Goal: Information Seeking & Learning: Find specific fact

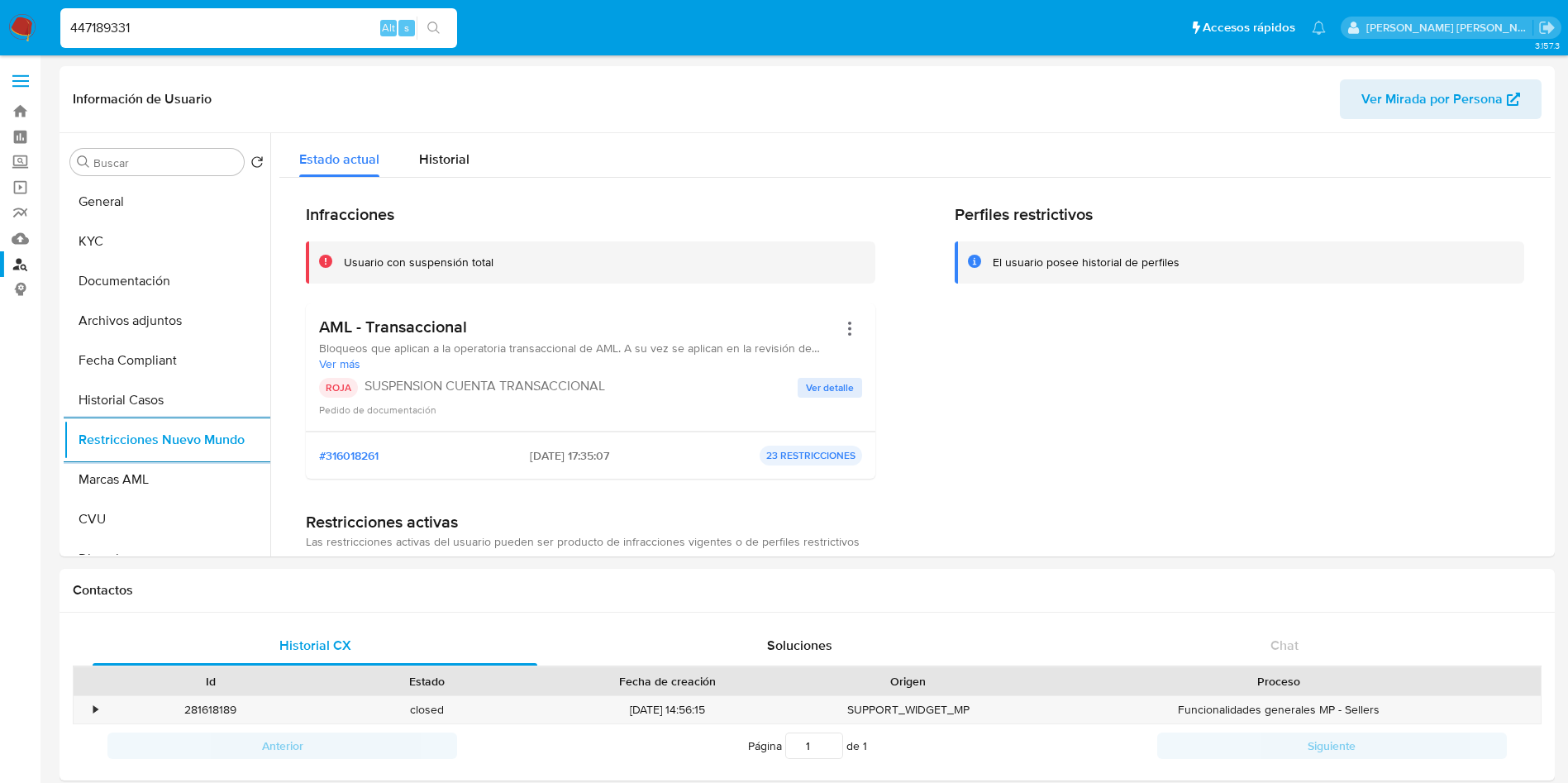
select select "10"
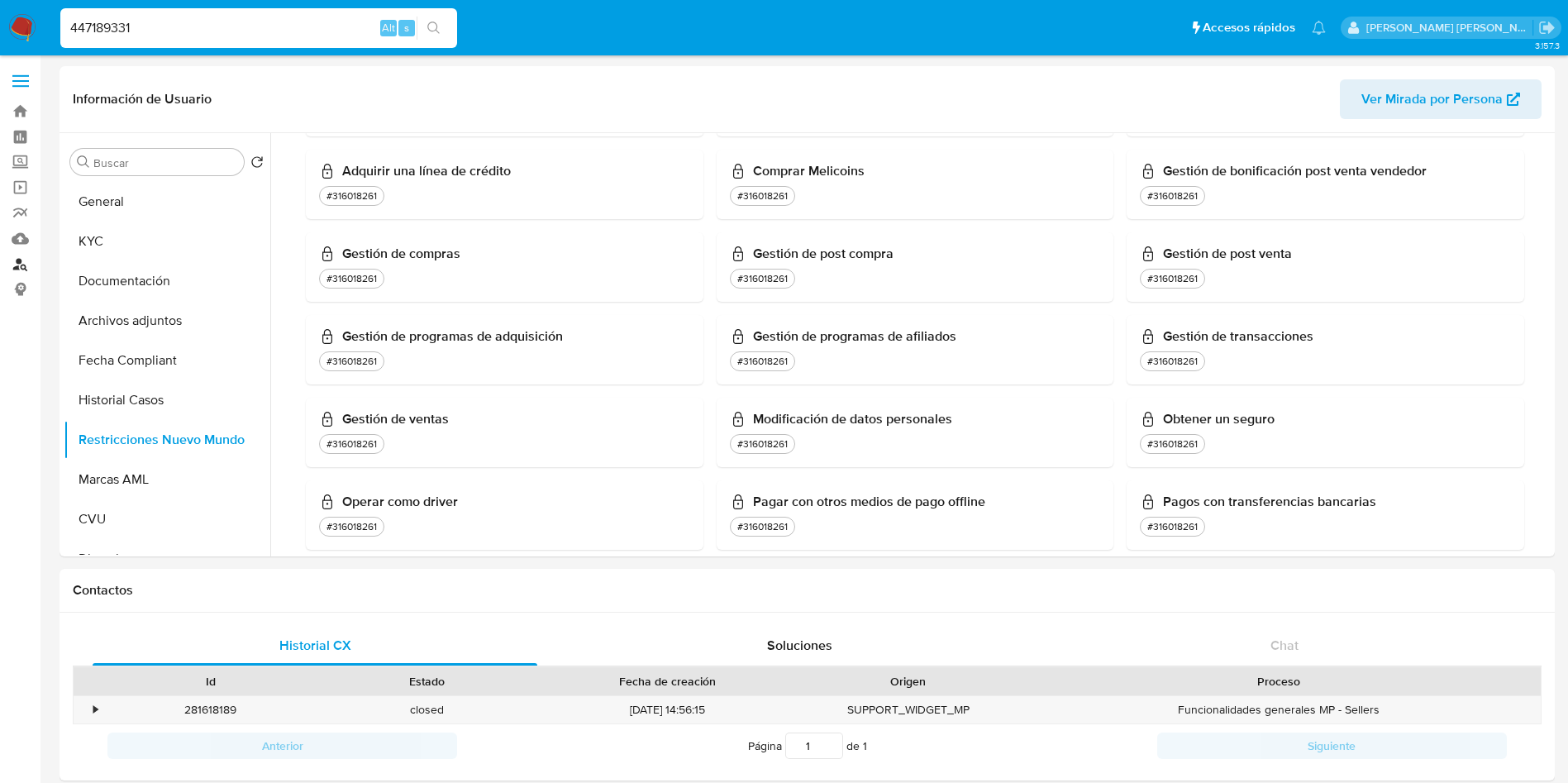
click at [18, 268] on link "Buscador de personas" at bounding box center [98, 264] width 197 height 26
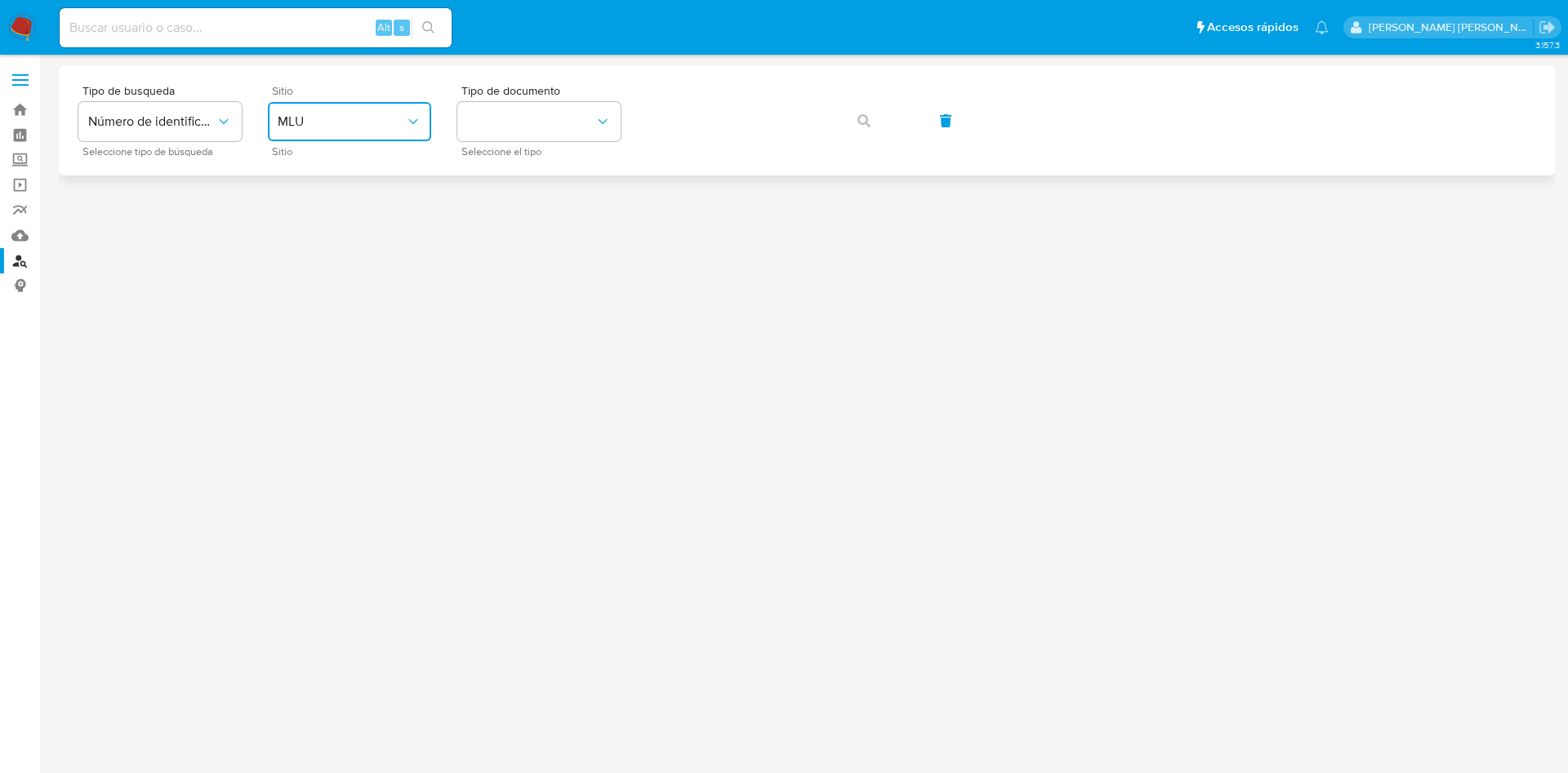
click at [310, 102] on button "MLU" at bounding box center [350, 121] width 163 height 40
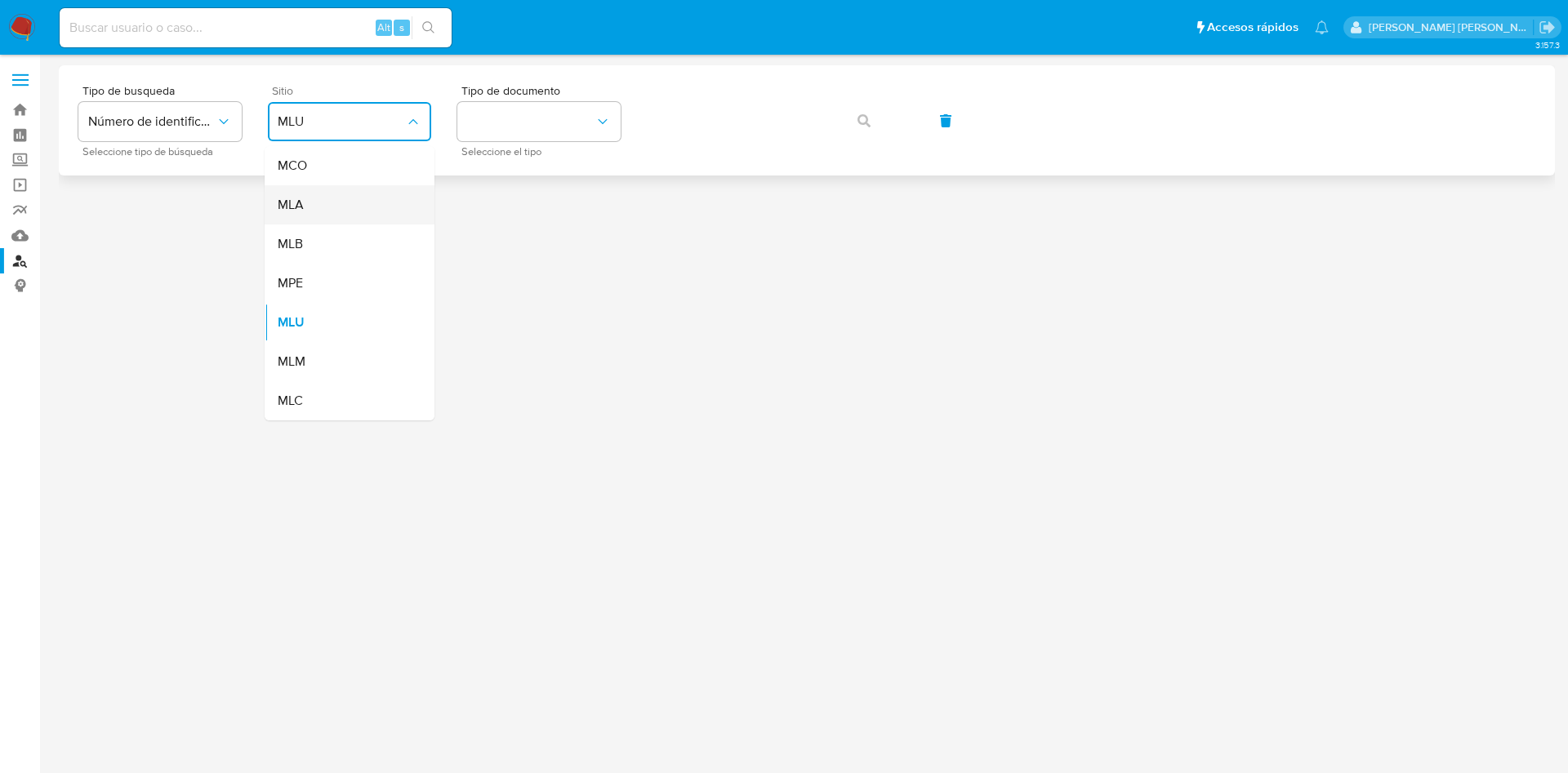
drag, startPoint x: 331, startPoint y: 225, endPoint x: 331, endPoint y: 211, distance: 14.0
click at [331, 211] on ul "MCO MLA MLB MPE MLU MLM MLC" at bounding box center [350, 283] width 170 height 275
click at [331, 211] on div "MLA" at bounding box center [345, 205] width 134 height 40
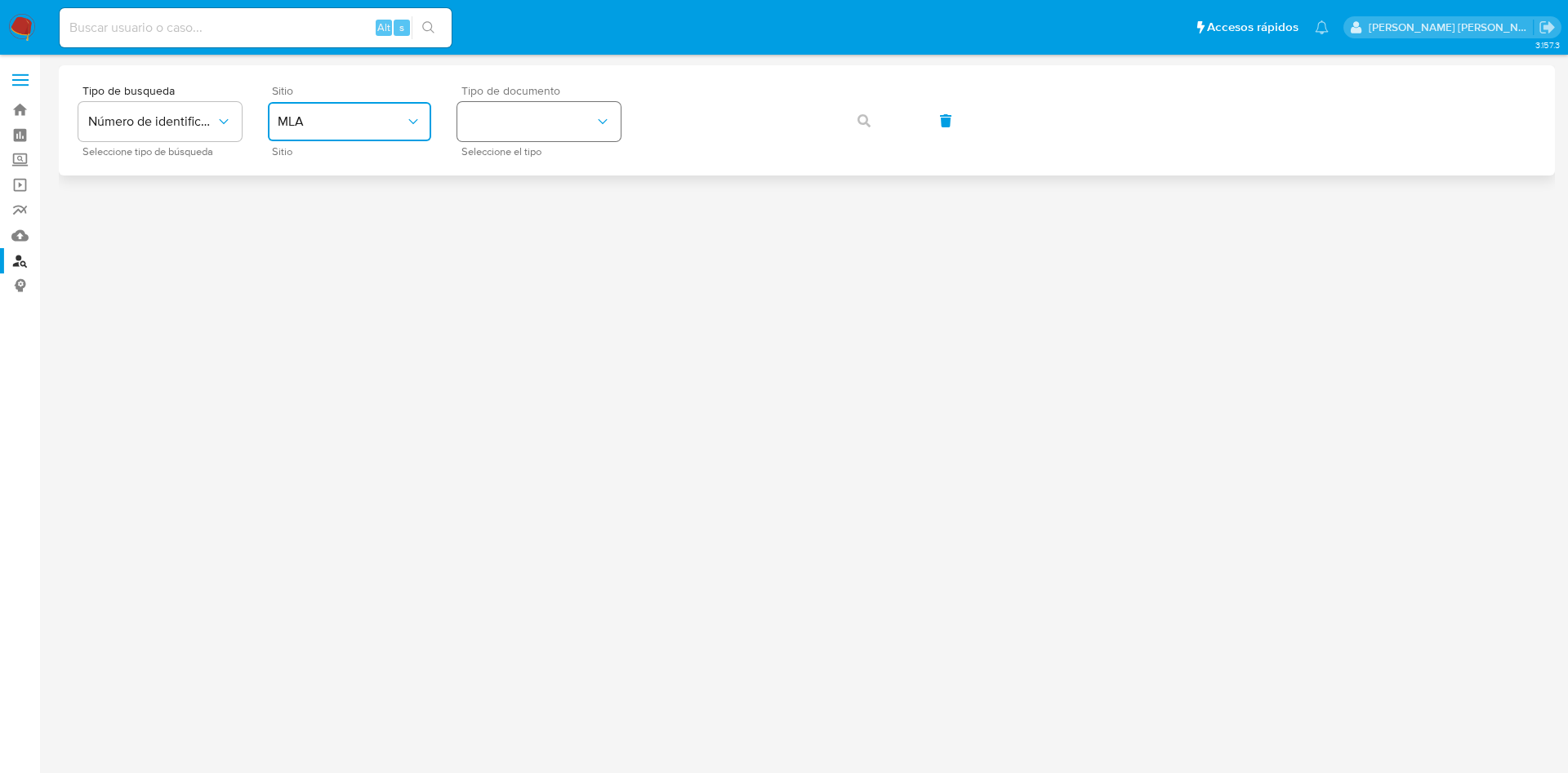
click at [480, 118] on button "identificationType" at bounding box center [539, 121] width 163 height 40
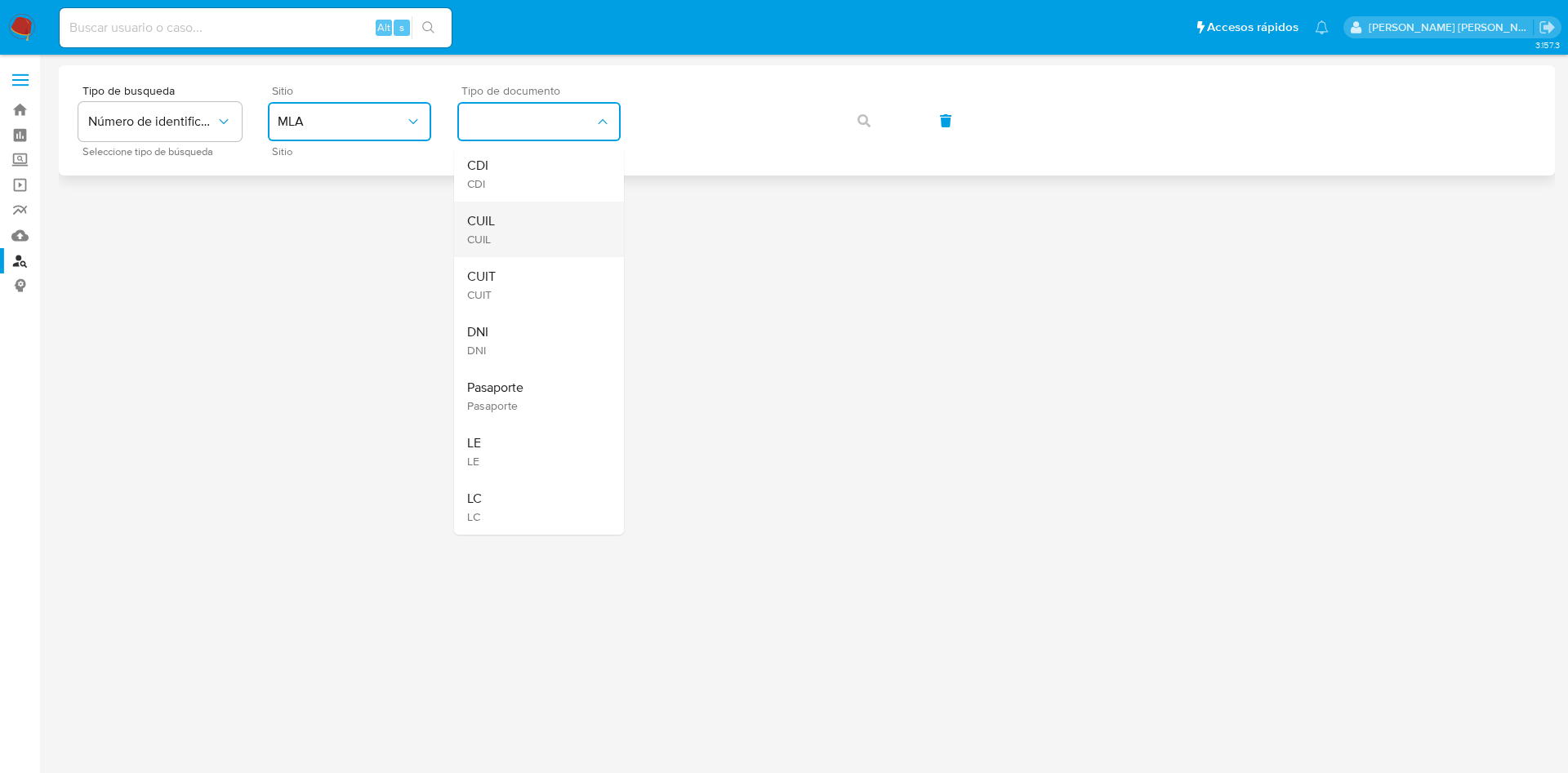
click at [513, 216] on div "CUIL CUIL" at bounding box center [533, 229] width 134 height 56
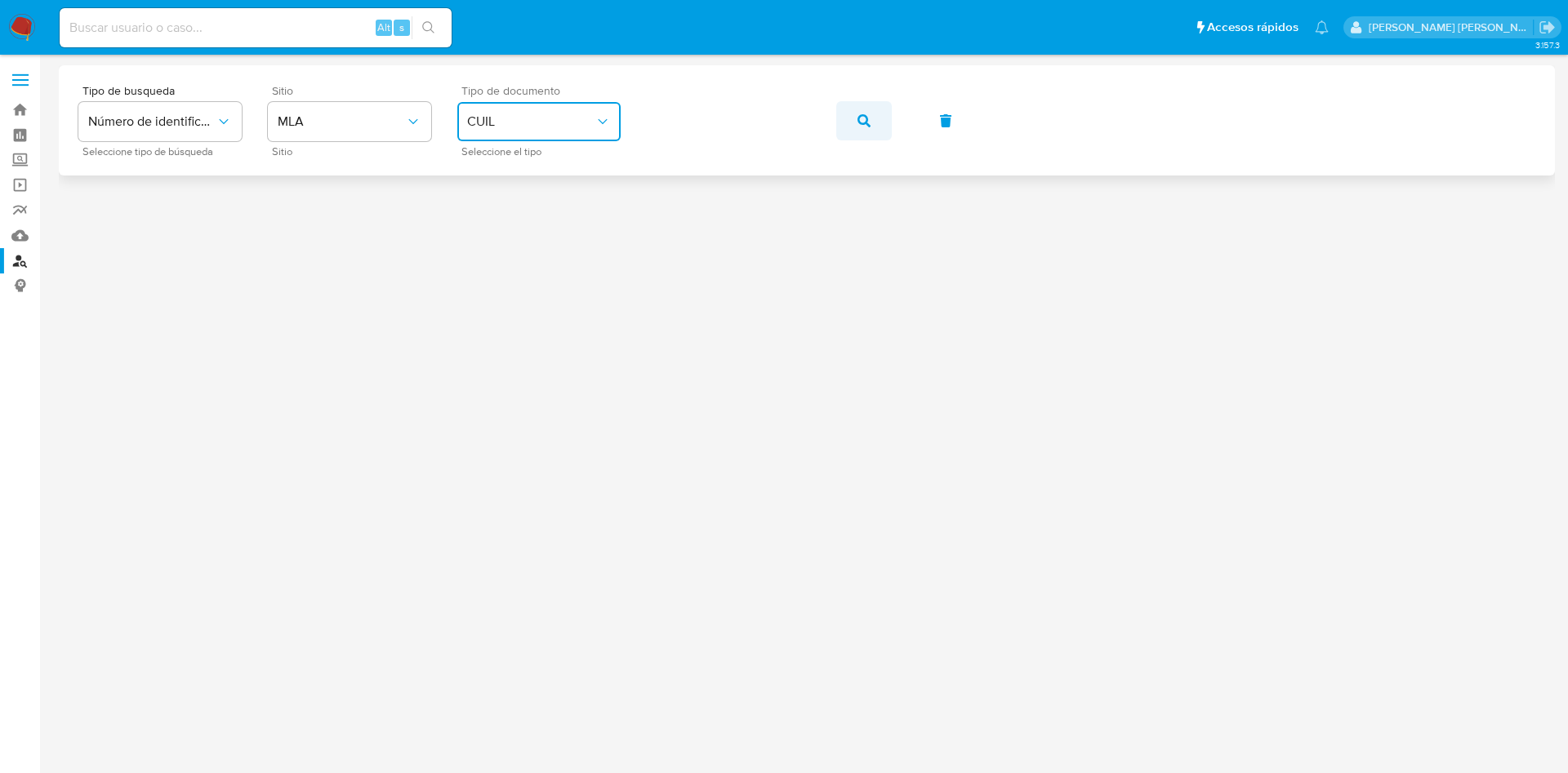
click at [859, 117] on icon "button" at bounding box center [864, 121] width 13 height 13
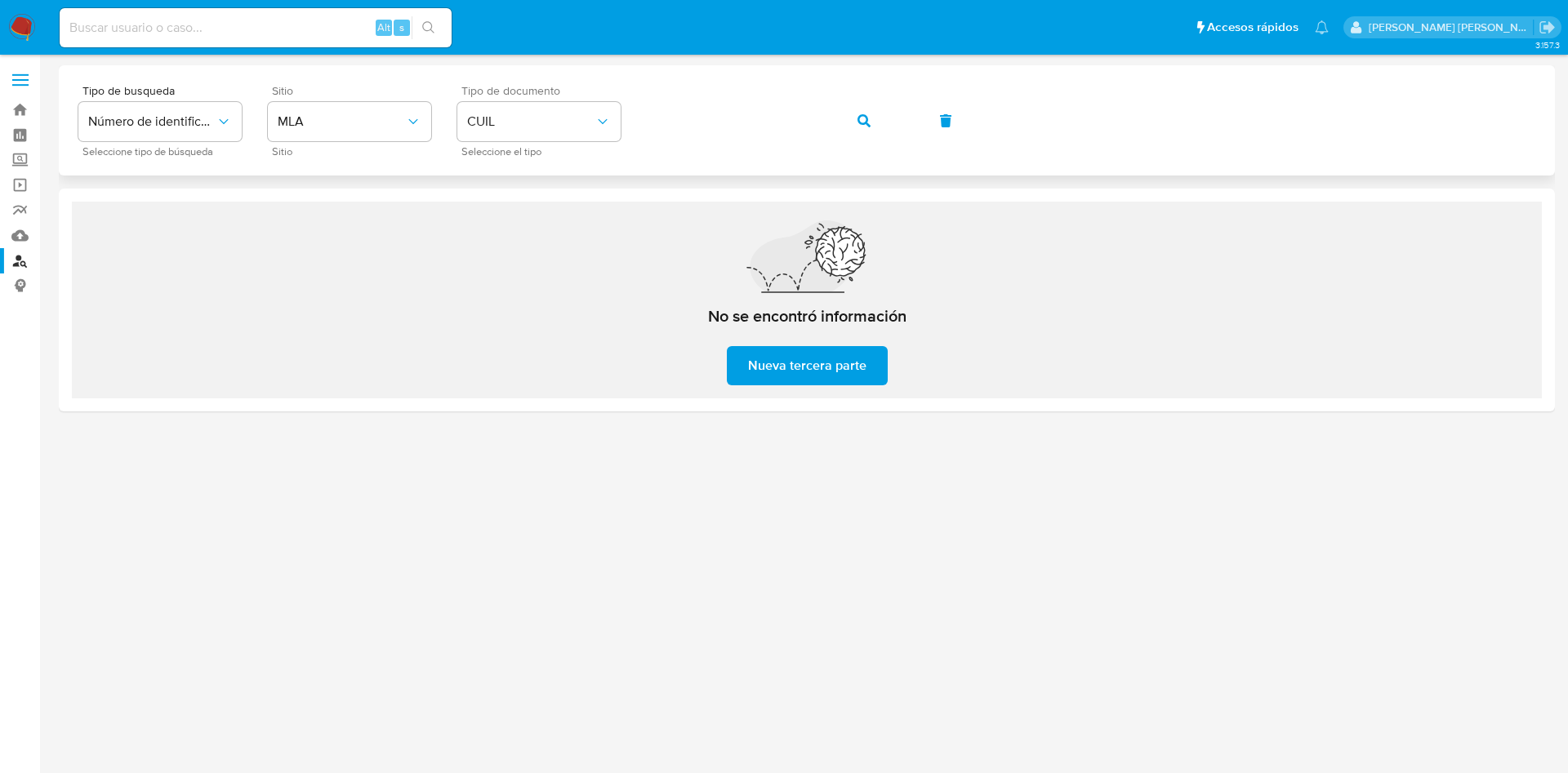
click at [621, 119] on div "Tipo de busqueda Número de identificación Seleccione tipo de búsqueda Sitio MLA…" at bounding box center [806, 120] width 1457 height 71
click at [235, 24] on input at bounding box center [255, 27] width 392 height 21
paste input "681194973"
type input "681194973"
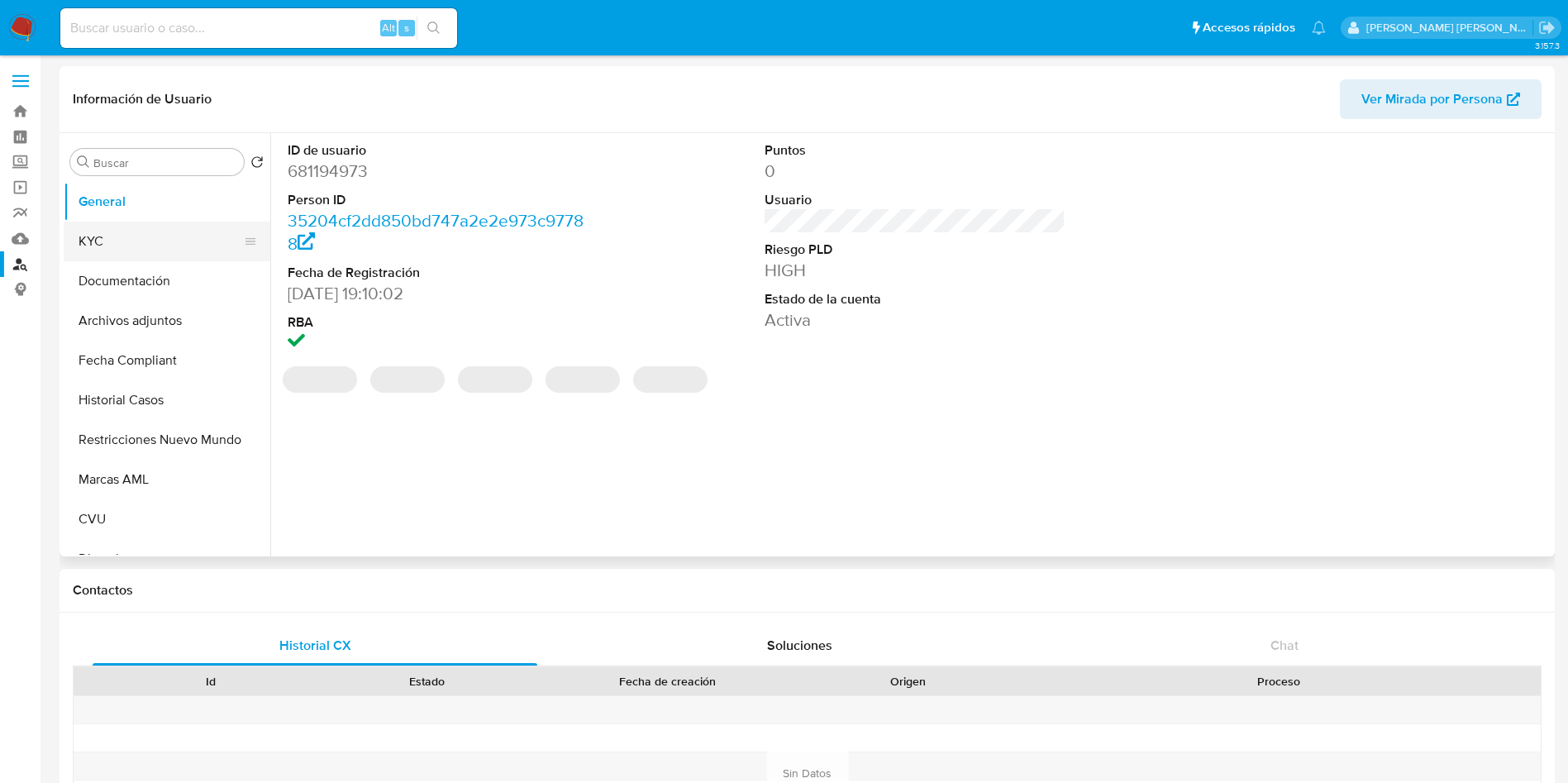
select select "10"
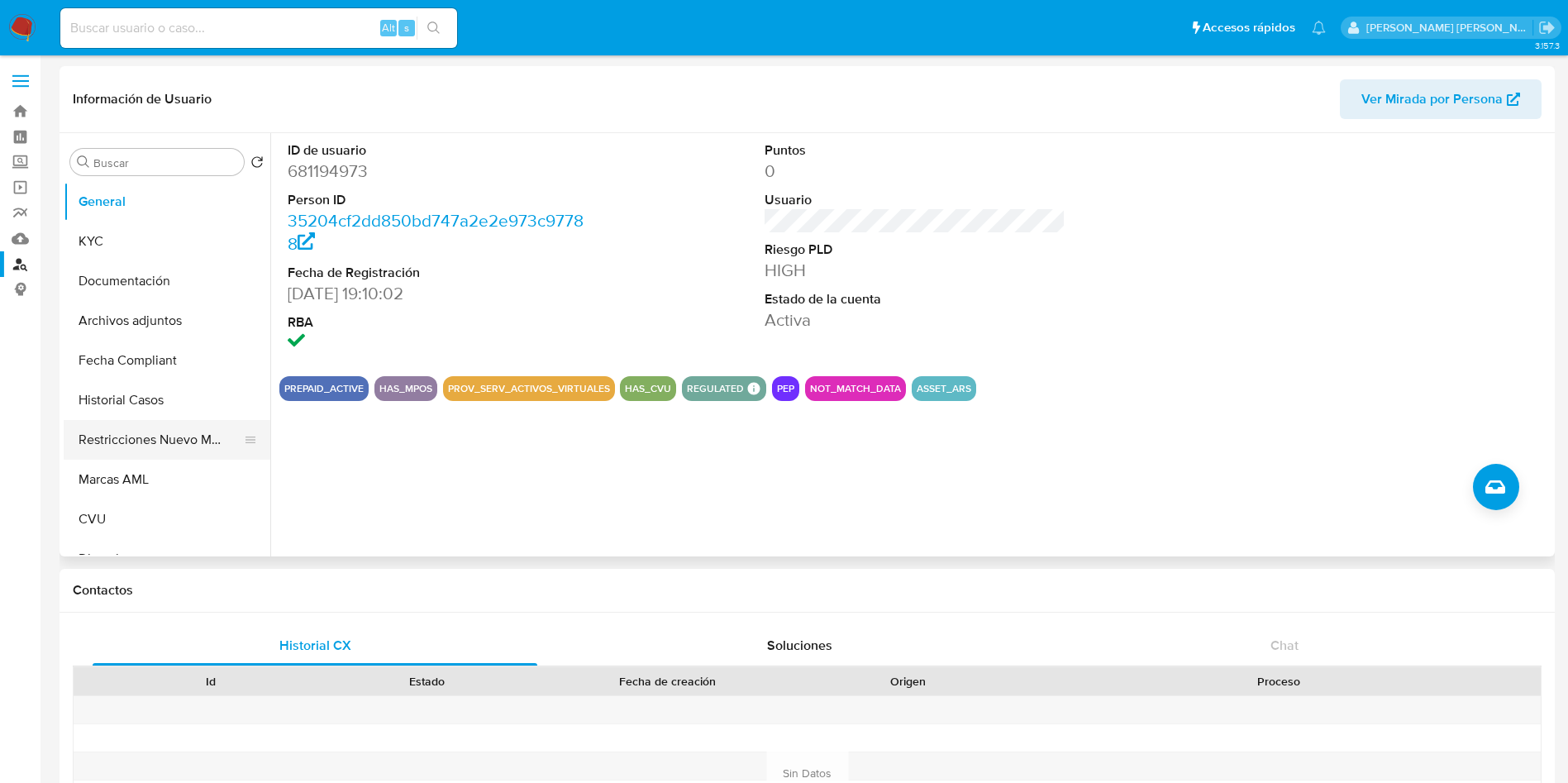
click at [148, 426] on button "Restricciones Nuevo Mundo" at bounding box center [160, 439] width 194 height 40
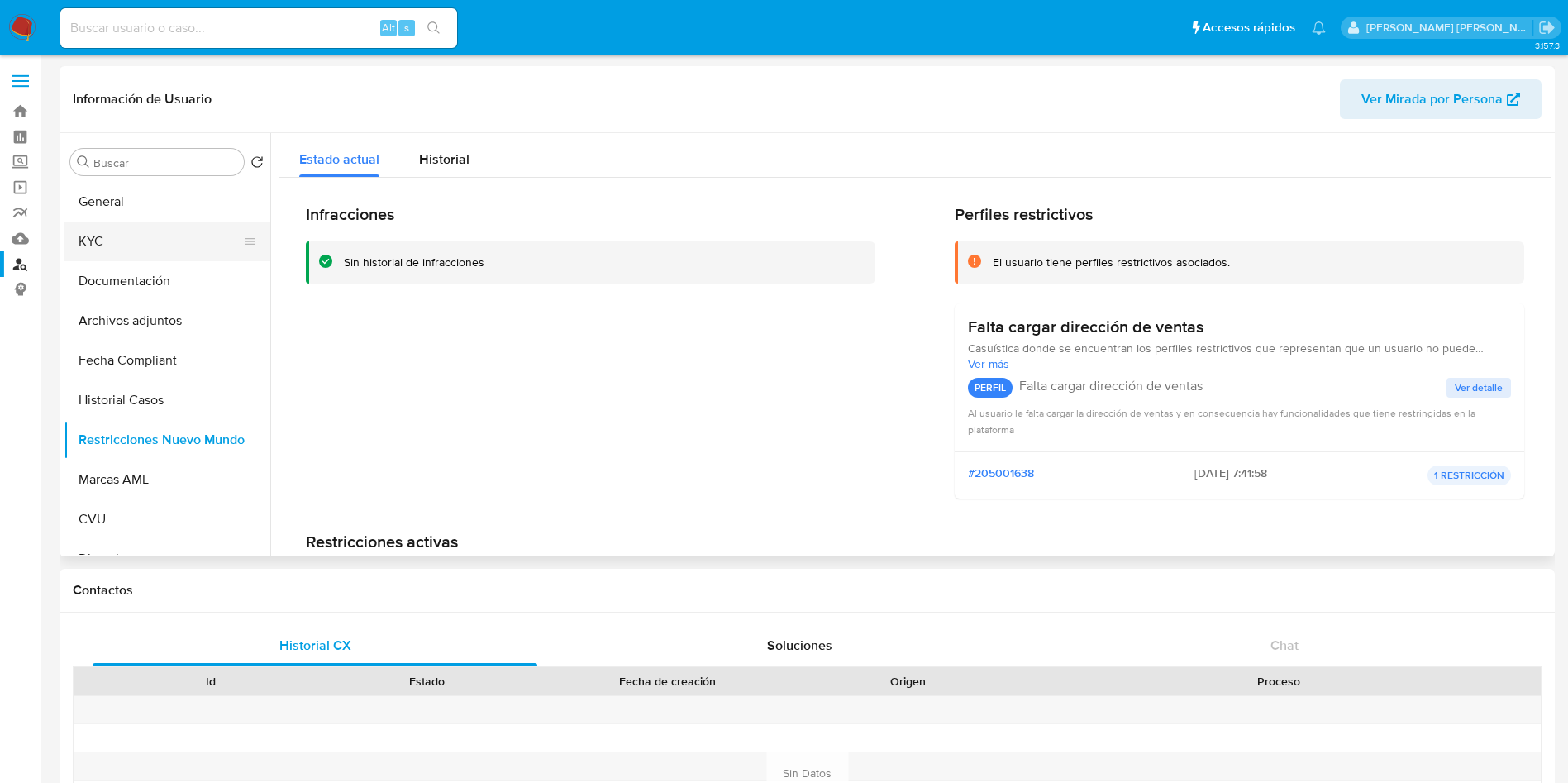
drag, startPoint x: 150, startPoint y: 250, endPoint x: 198, endPoint y: 233, distance: 50.9
click at [151, 250] on button "KYC" at bounding box center [160, 241] width 194 height 40
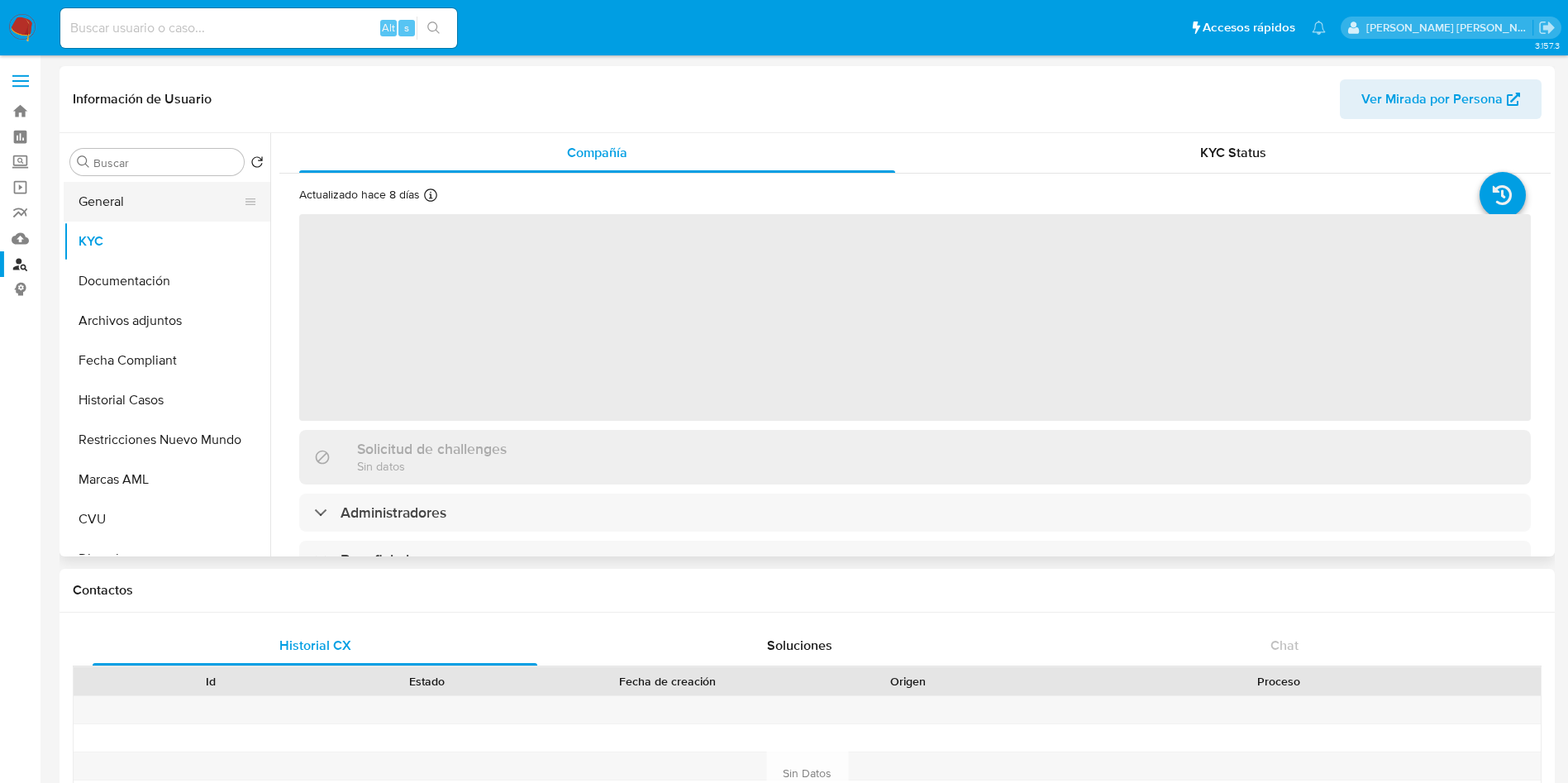
click at [164, 200] on button "General" at bounding box center [160, 201] width 194 height 40
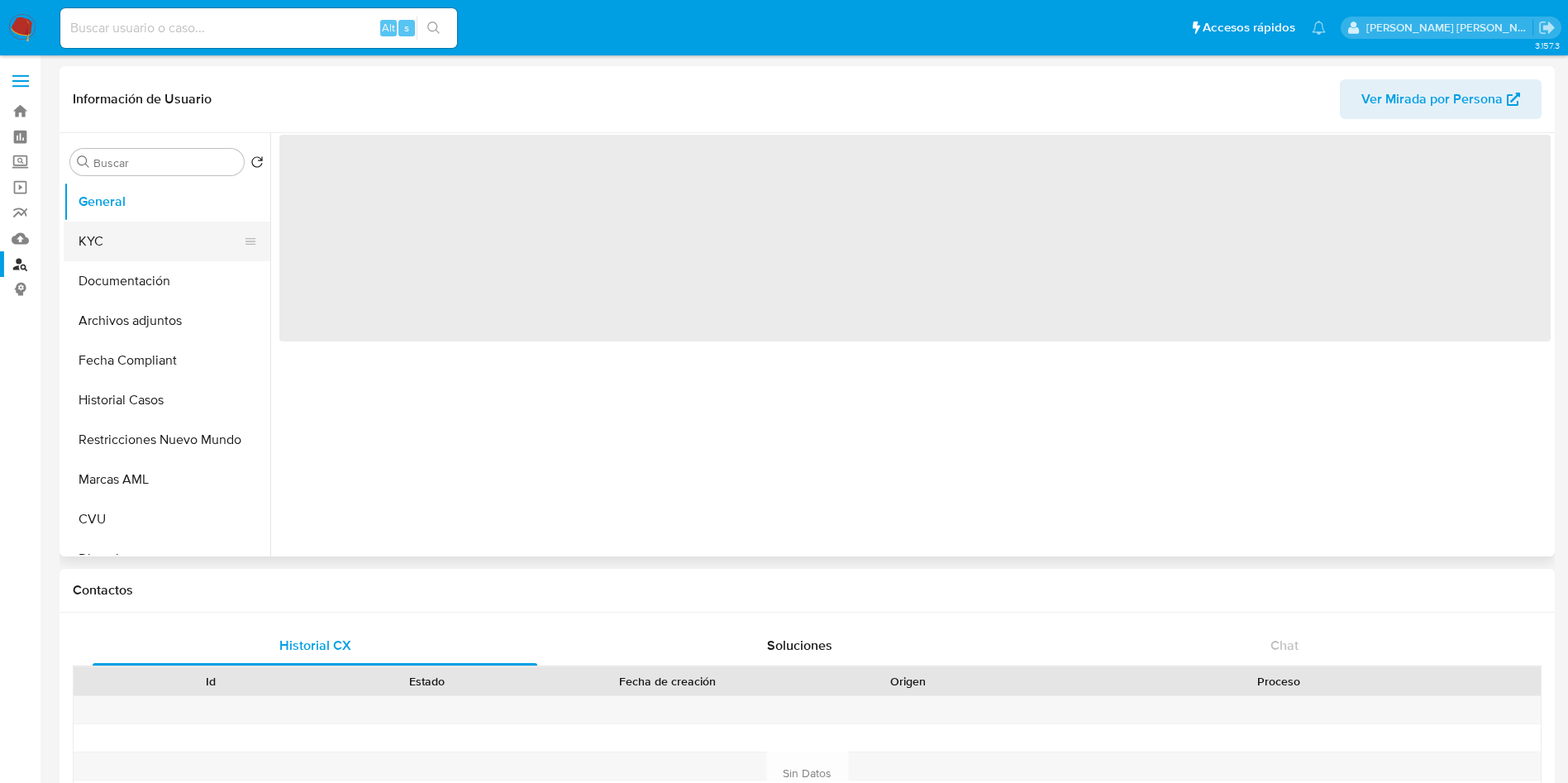
click at [178, 249] on button "KYC" at bounding box center [160, 241] width 194 height 40
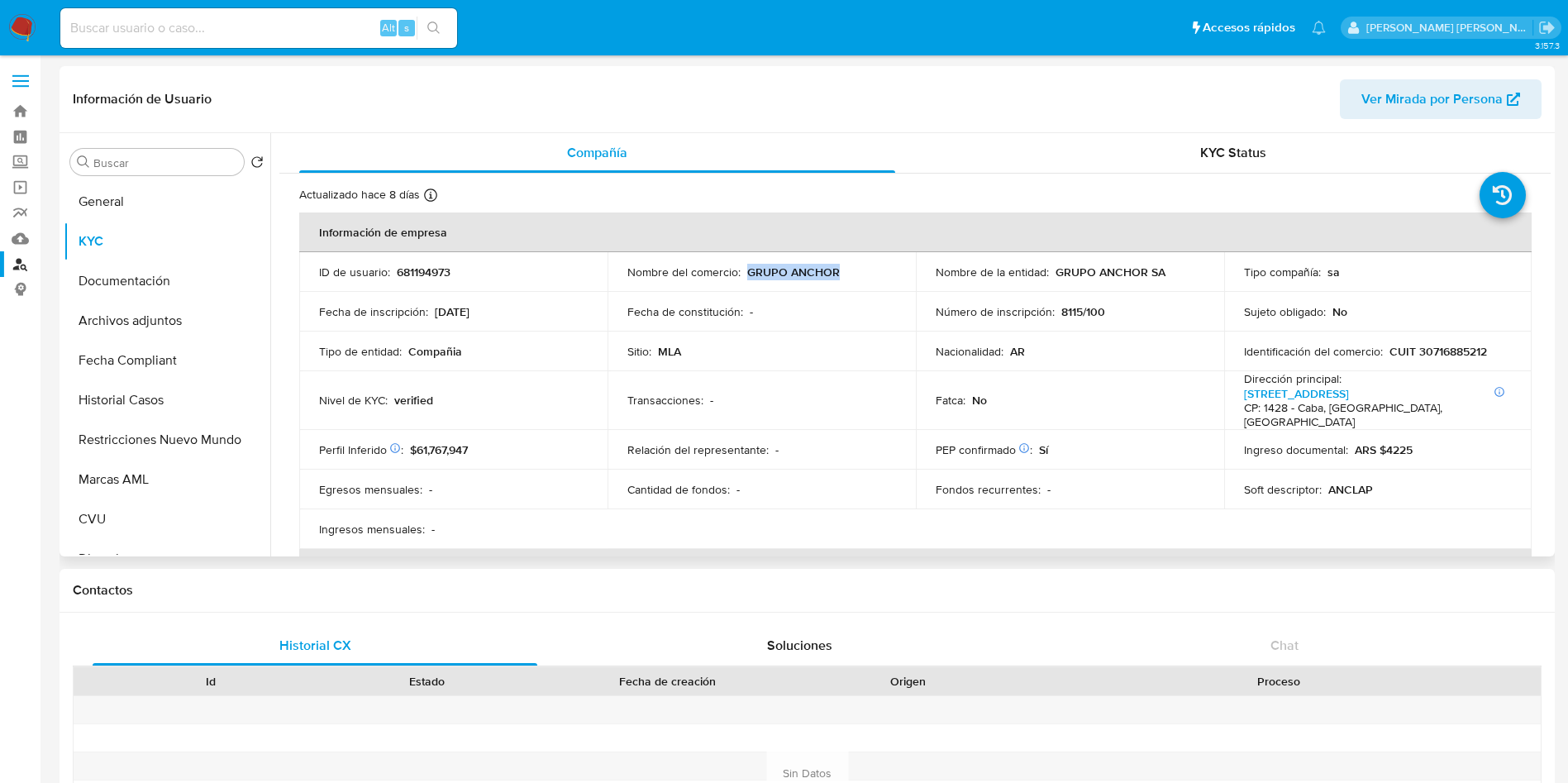
drag, startPoint x: 852, startPoint y: 273, endPoint x: 746, endPoint y: 277, distance: 106.1
click at [746, 277] on div "Nombre del comercio : GRUPO ANCHOR" at bounding box center [762, 271] width 269 height 14
copy p "GRUPO ANCHOR"
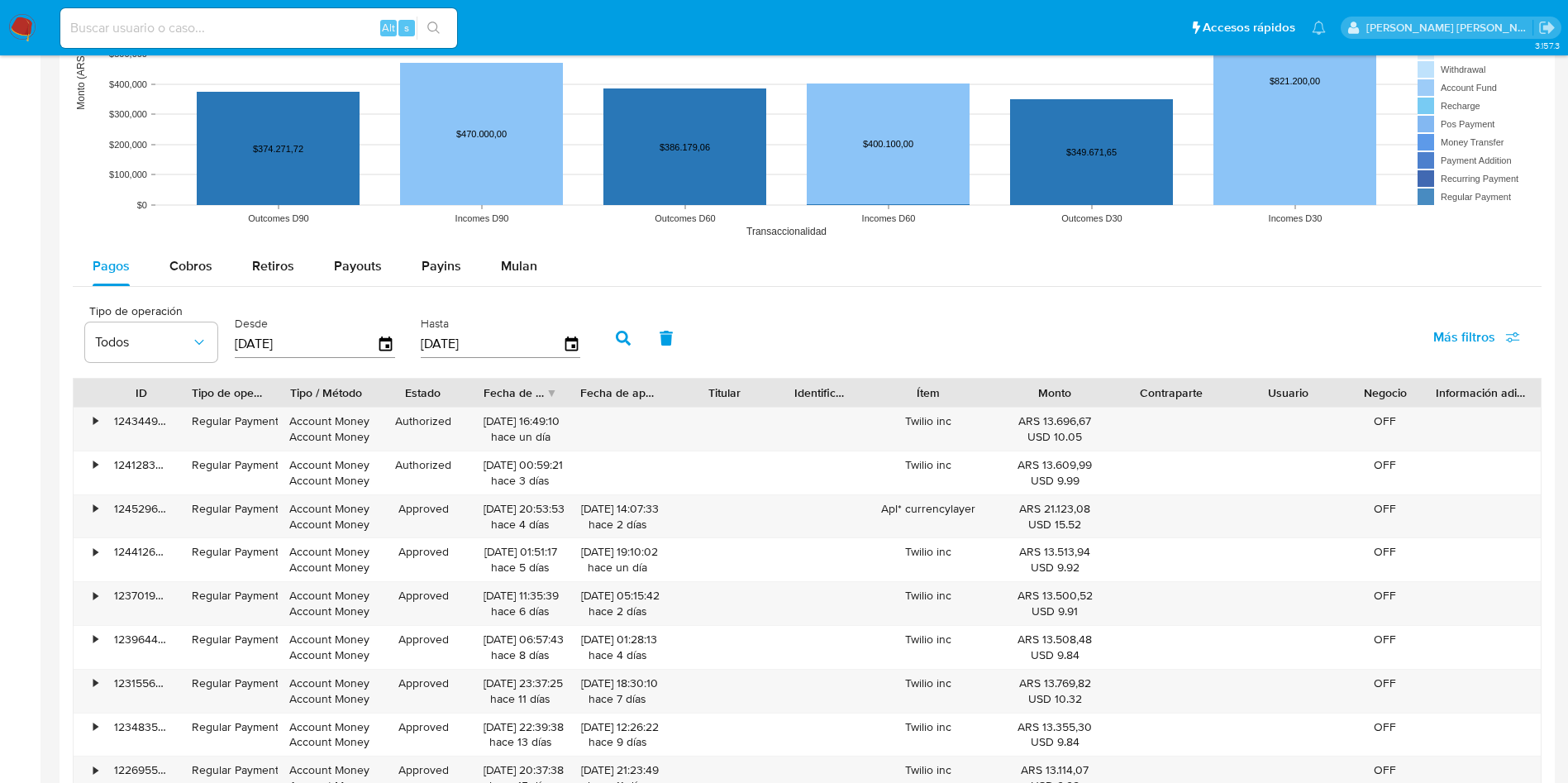
scroll to position [1488, 0]
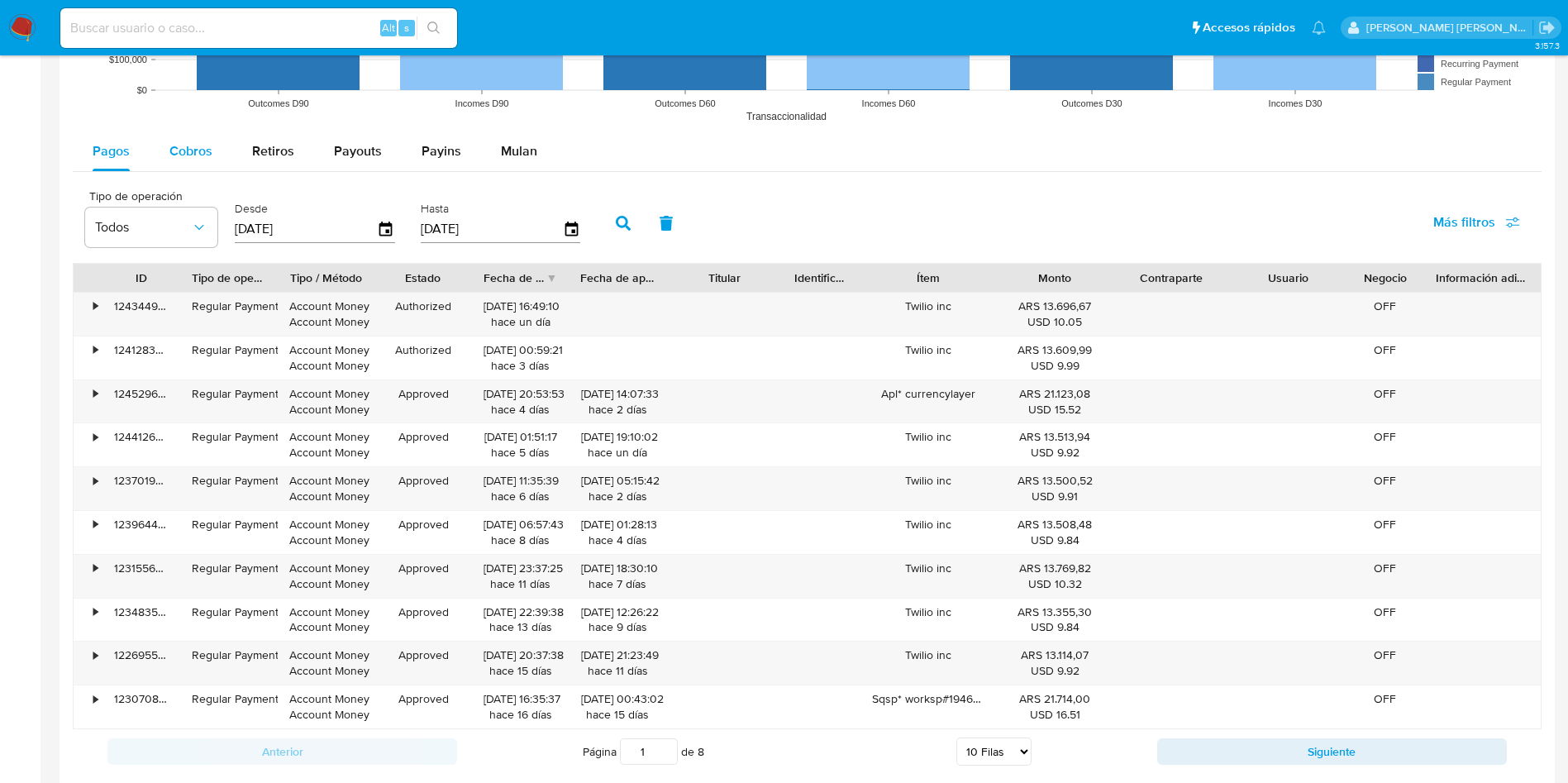
click at [200, 150] on span "Cobros" at bounding box center [191, 151] width 43 height 19
select select "10"
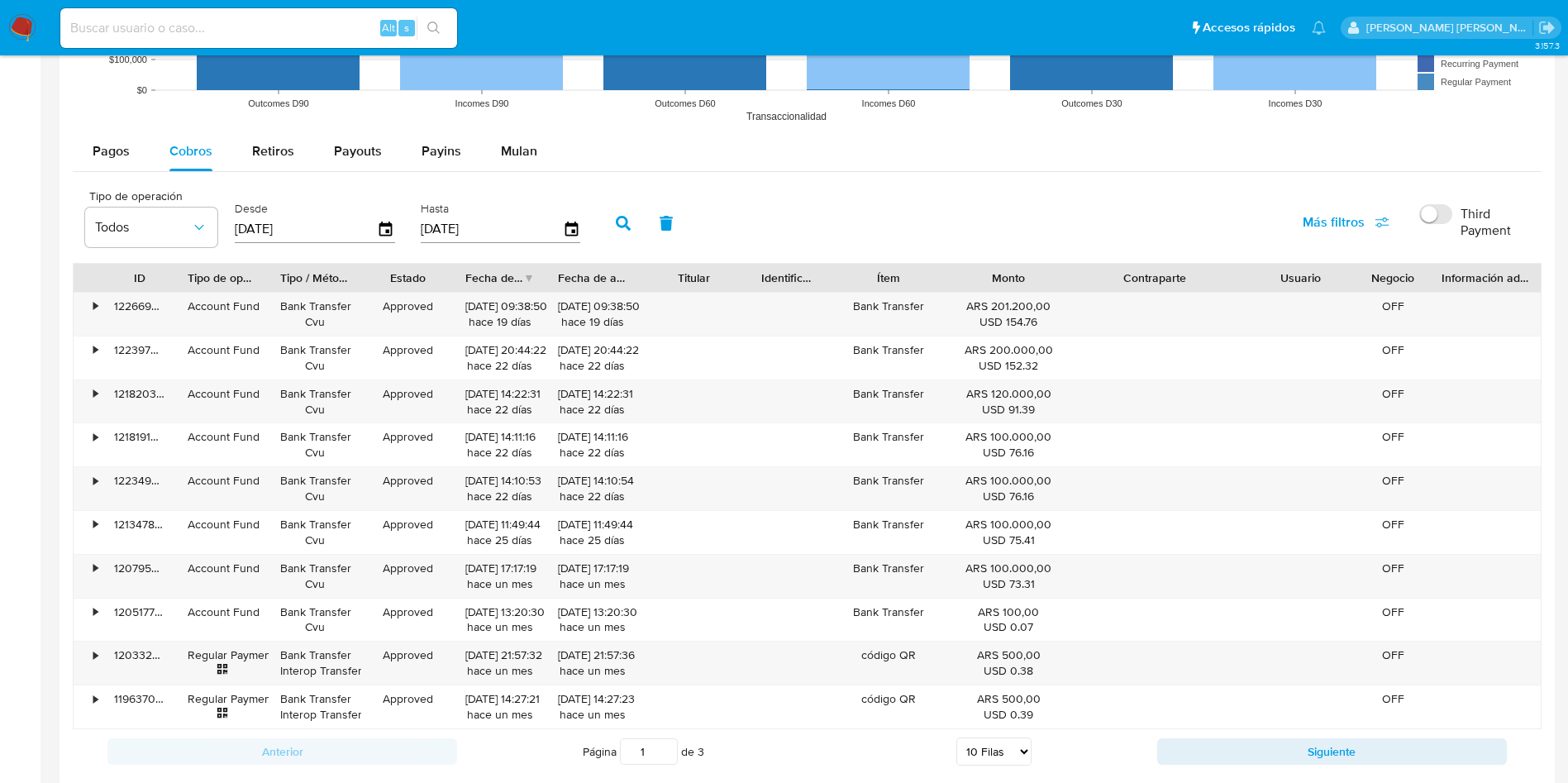
drag, startPoint x: 1228, startPoint y: 270, endPoint x: 1293, endPoint y: 271, distance: 65.0
click at [1293, 271] on div "ID Tipo de operación Tipo / Método Estado Fecha de creación Fecha de aprobación…" at bounding box center [807, 277] width 1467 height 28
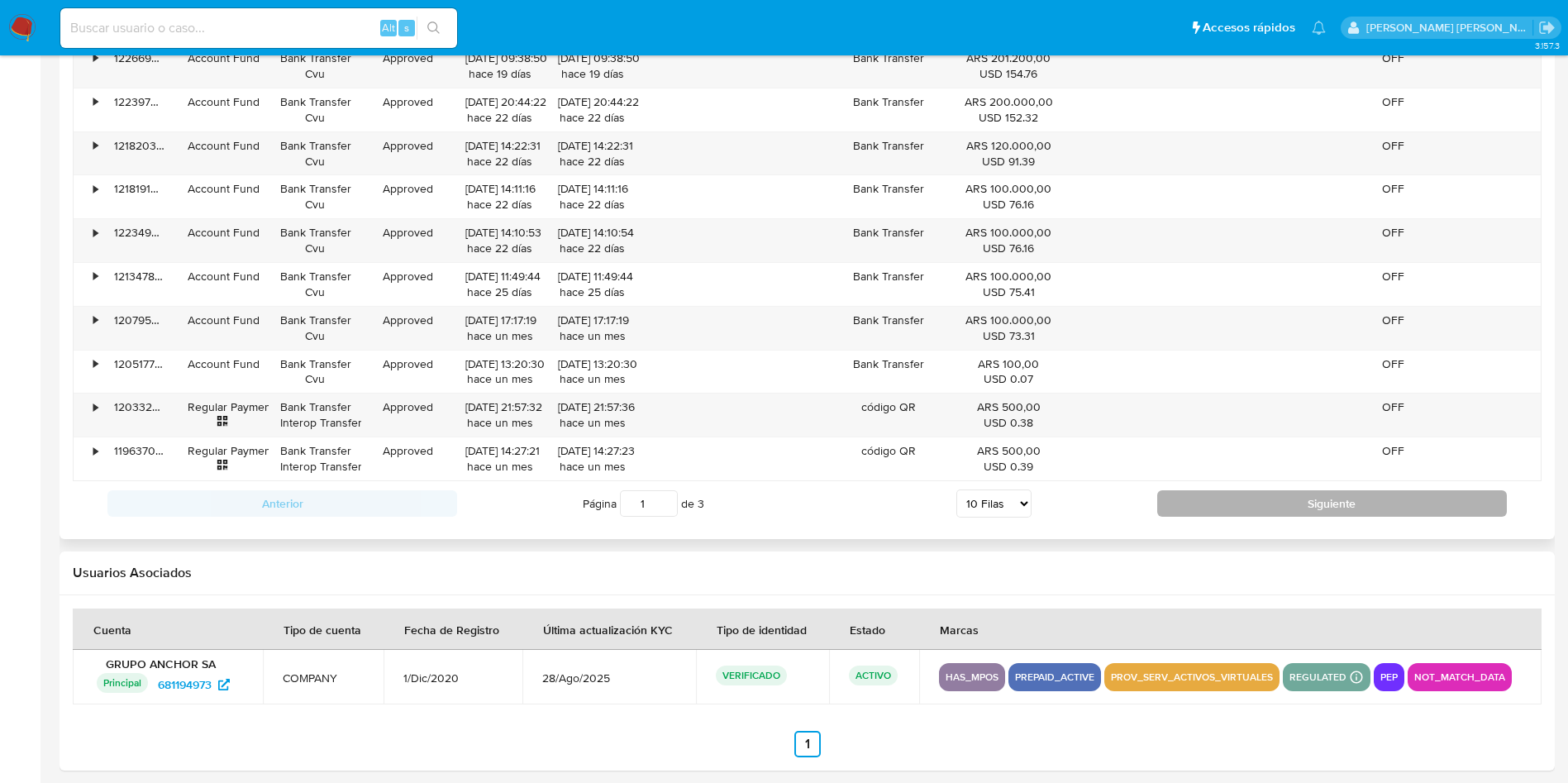
scroll to position [1612, 0]
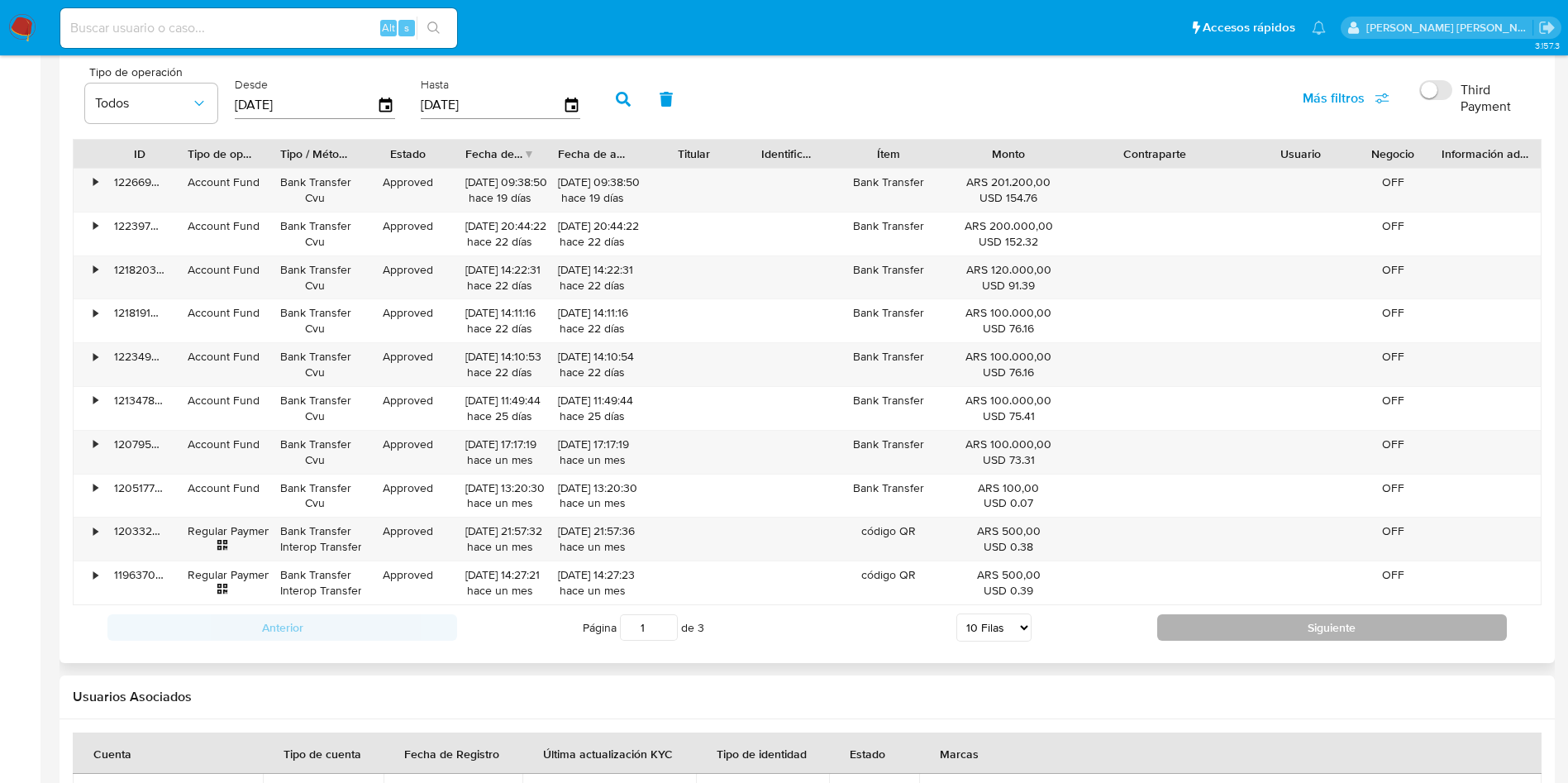
click at [1313, 629] on button "Siguiente" at bounding box center [1333, 627] width 350 height 26
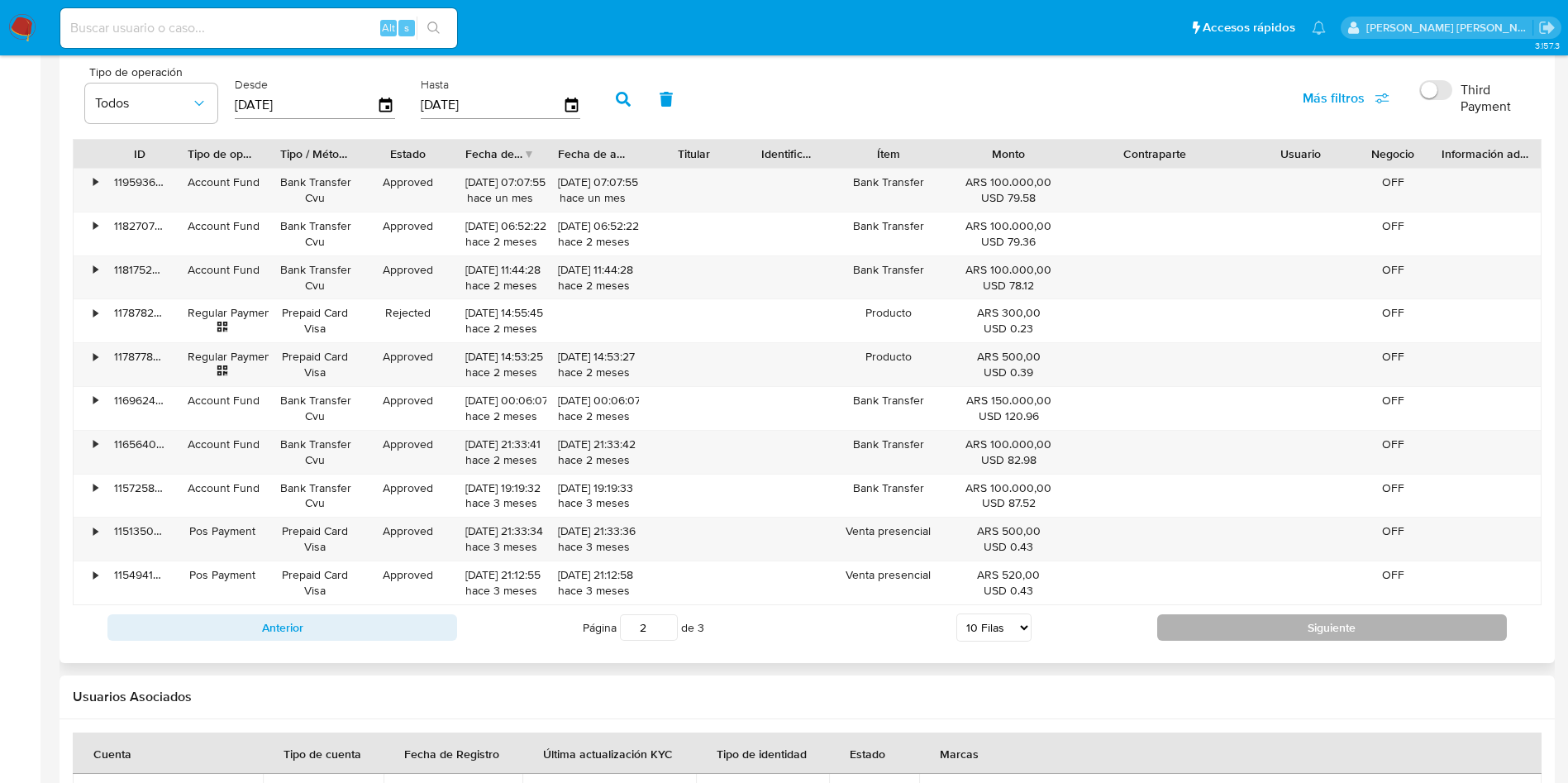
click at [1287, 617] on button "Siguiente" at bounding box center [1333, 627] width 350 height 26
type input "3"
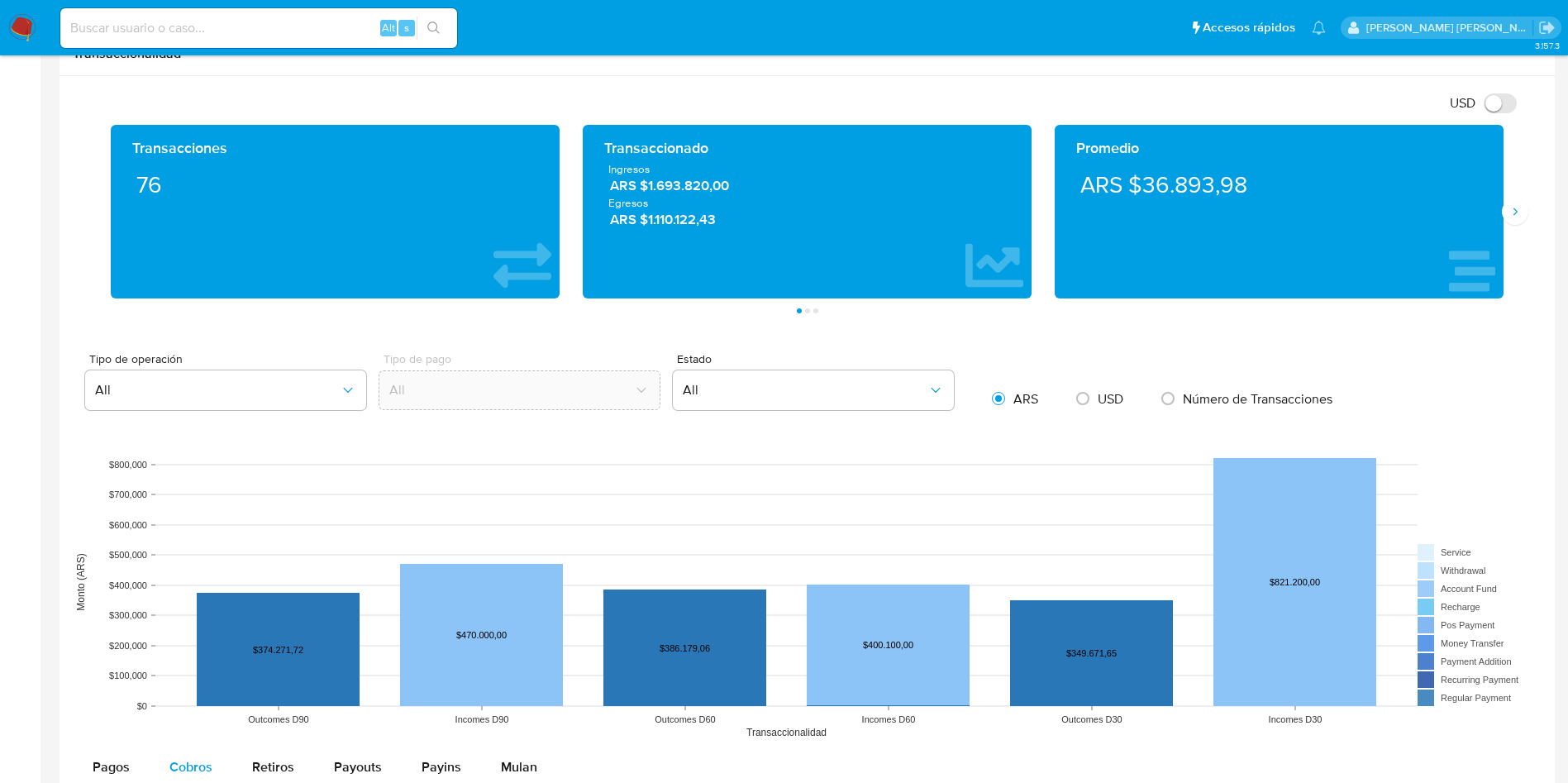
scroll to position [858, 0]
